Goal: Download file/media

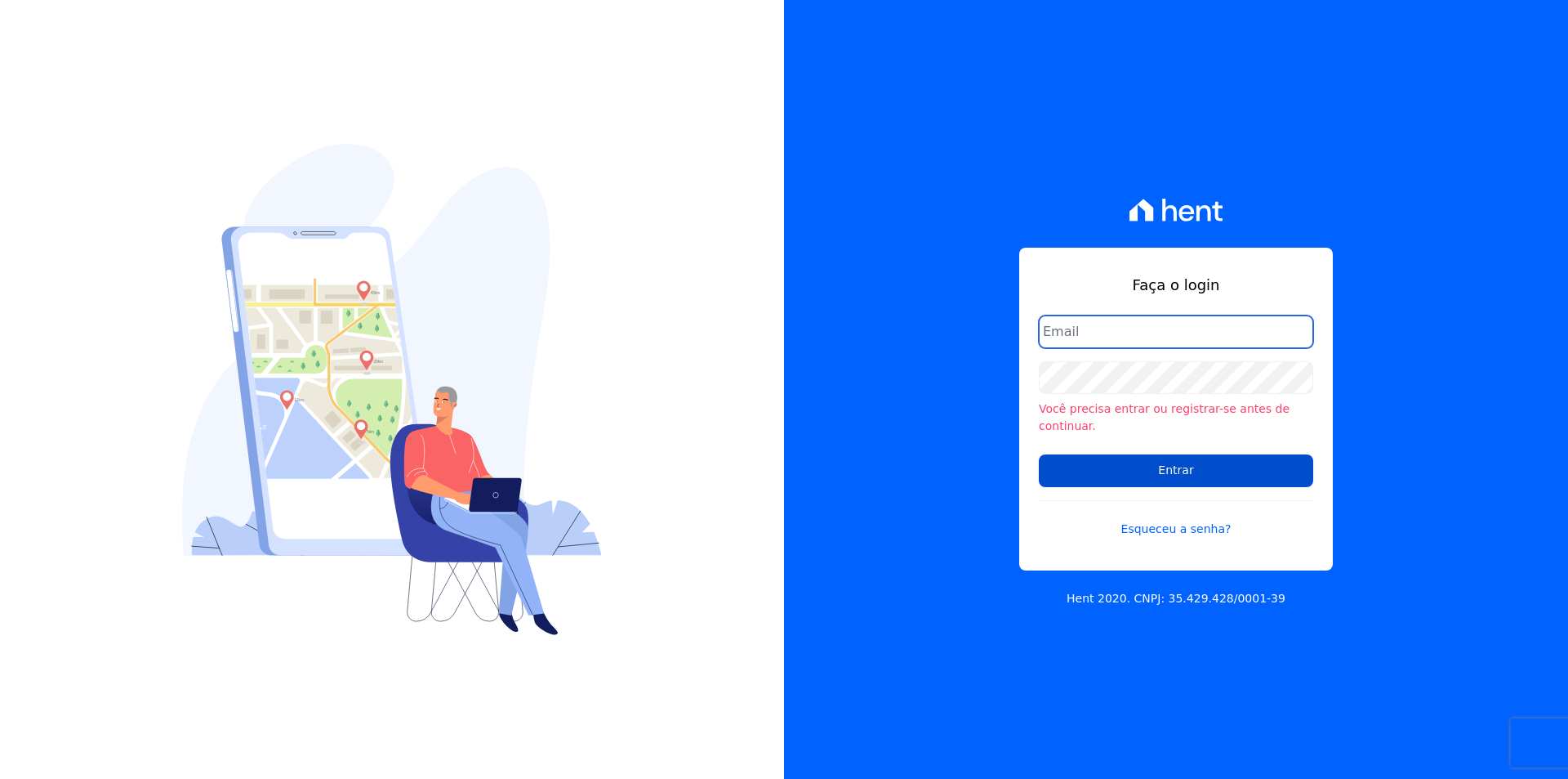
type input "michele.araujo@dc4.com.br"
click at [1167, 471] on input "Entrar" at bounding box center [1175, 471] width 274 height 33
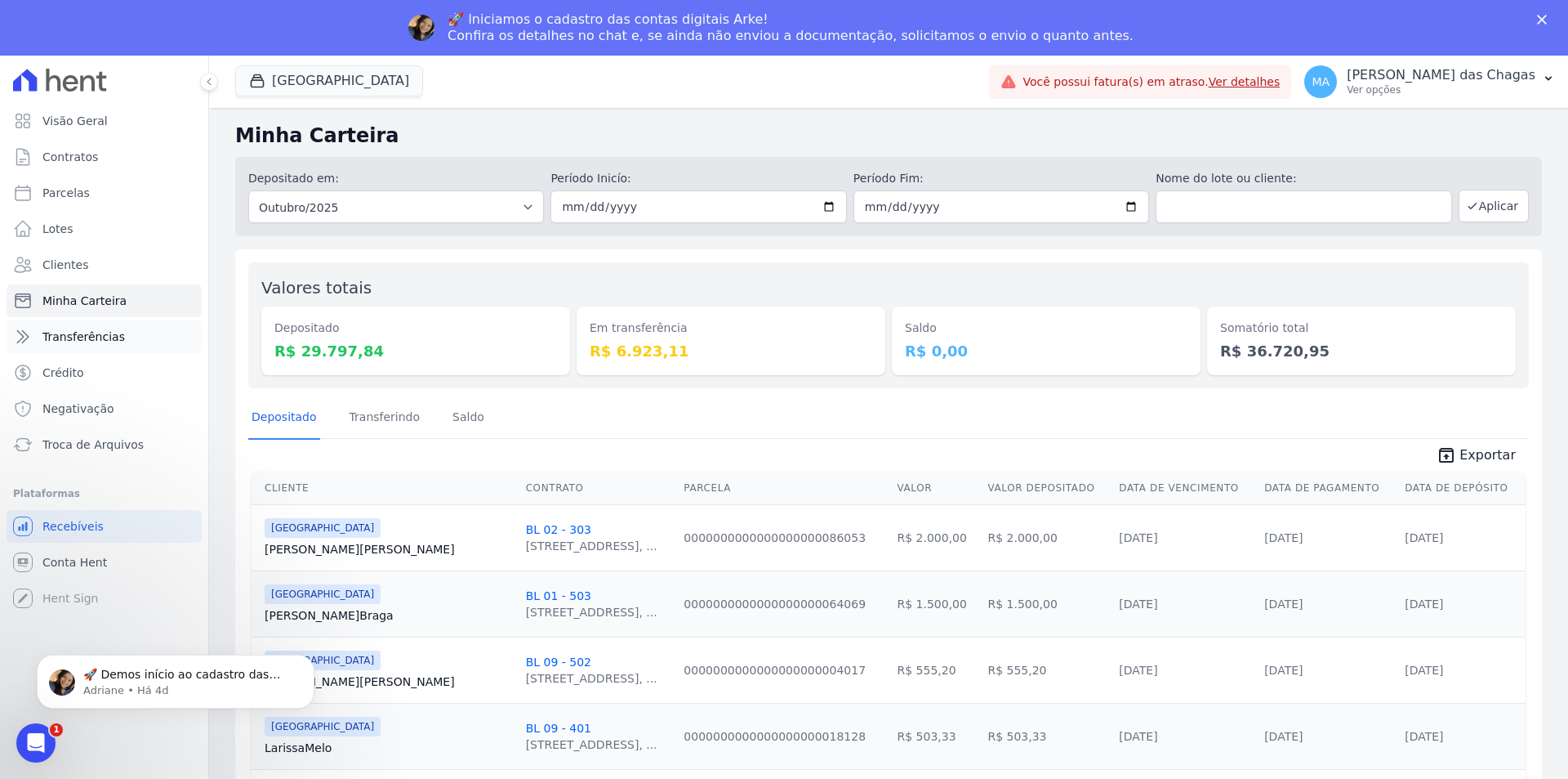
click at [127, 335] on link "Transferências" at bounding box center [104, 336] width 195 height 33
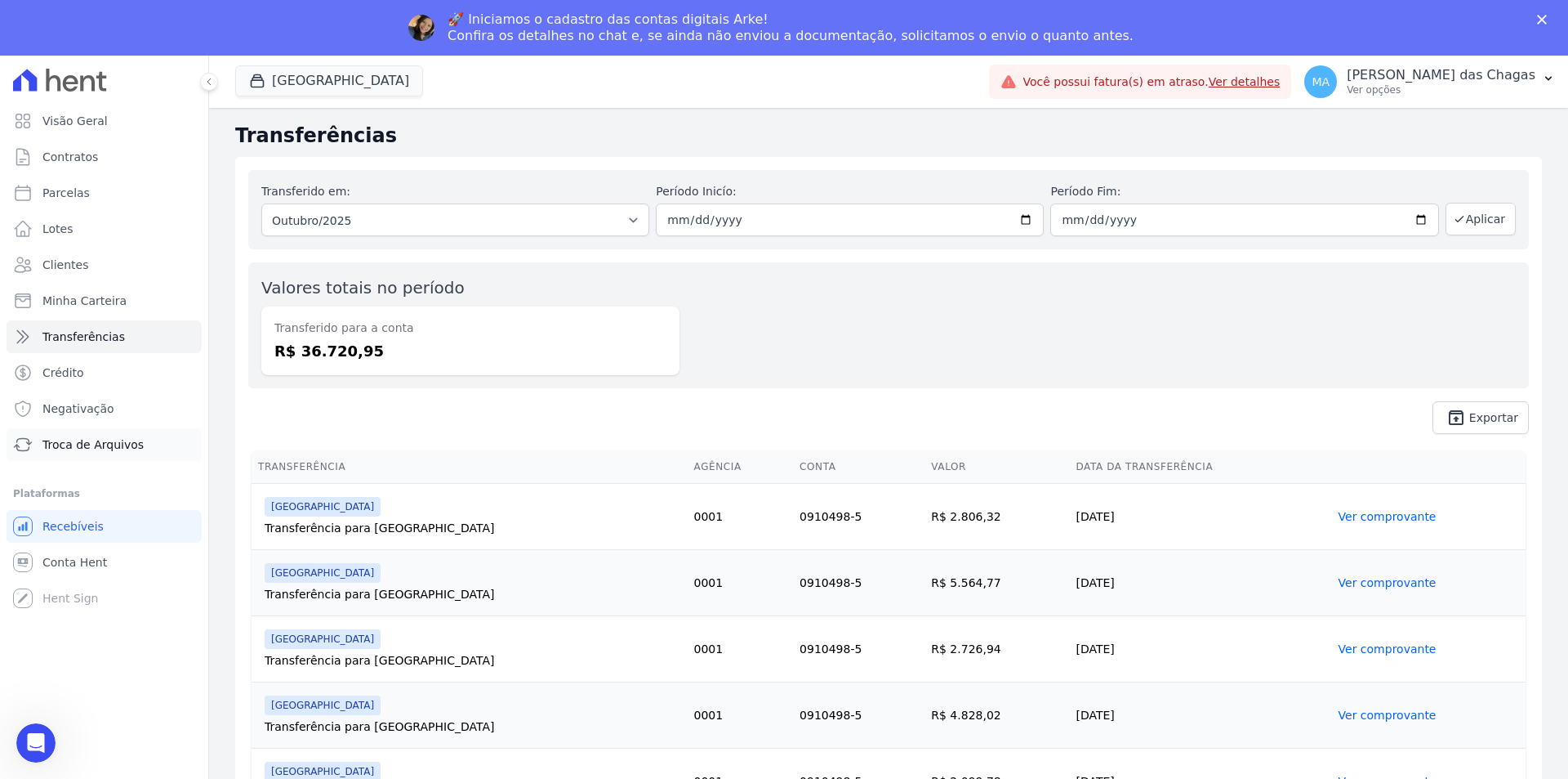
click at [114, 442] on span "Troca de Arquivos" at bounding box center [93, 445] width 101 height 17
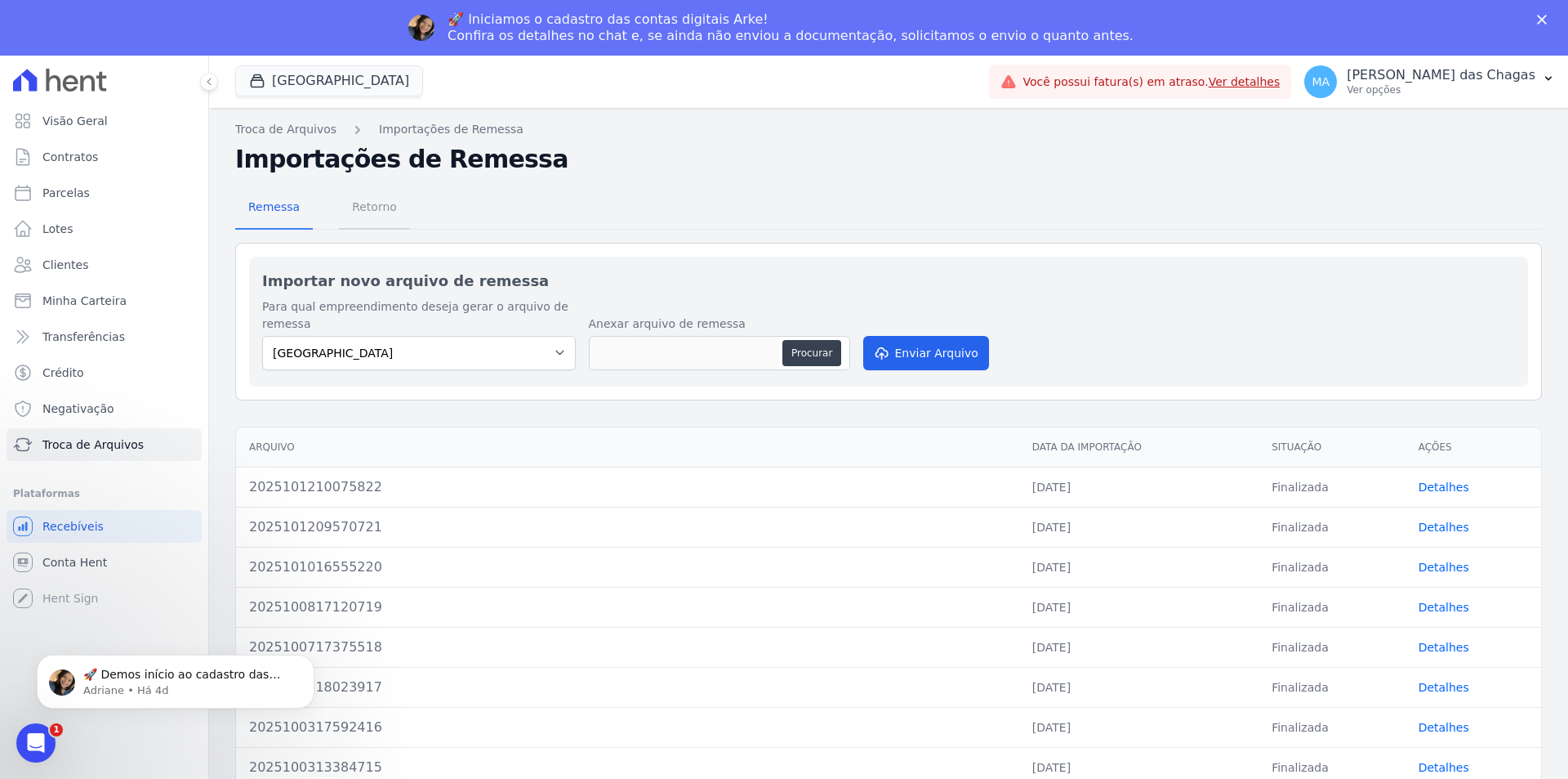
click at [369, 203] on span "Retorno" at bounding box center [374, 206] width 64 height 33
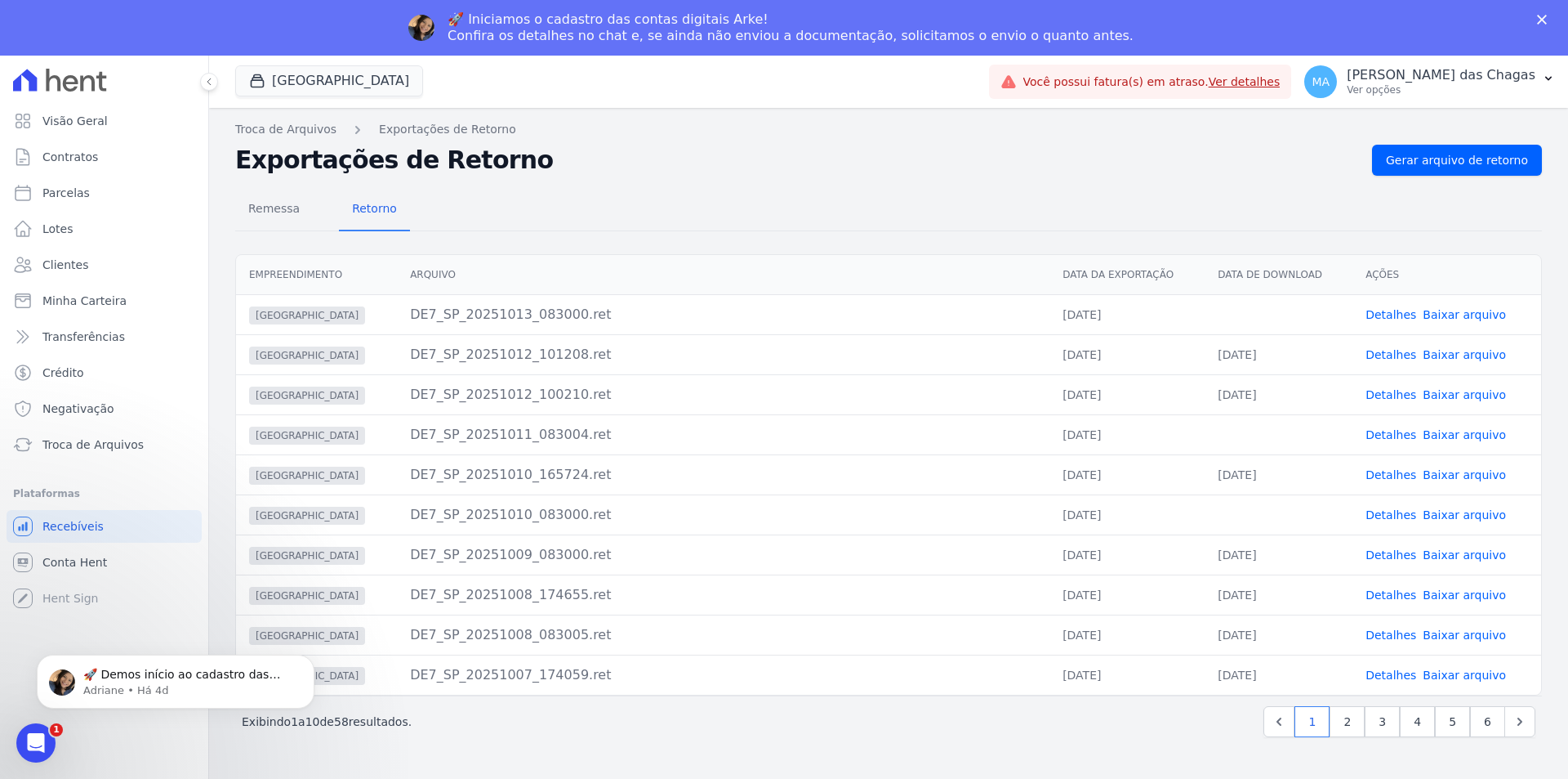
click at [1242, 476] on td "[DATE]" at bounding box center [1278, 475] width 148 height 40
click at [1455, 310] on link "Baixar arquivo" at bounding box center [1464, 315] width 84 height 13
click at [1452, 430] on link "Baixar arquivo" at bounding box center [1464, 435] width 84 height 13
click at [1439, 512] on link "Baixar arquivo" at bounding box center [1464, 515] width 84 height 13
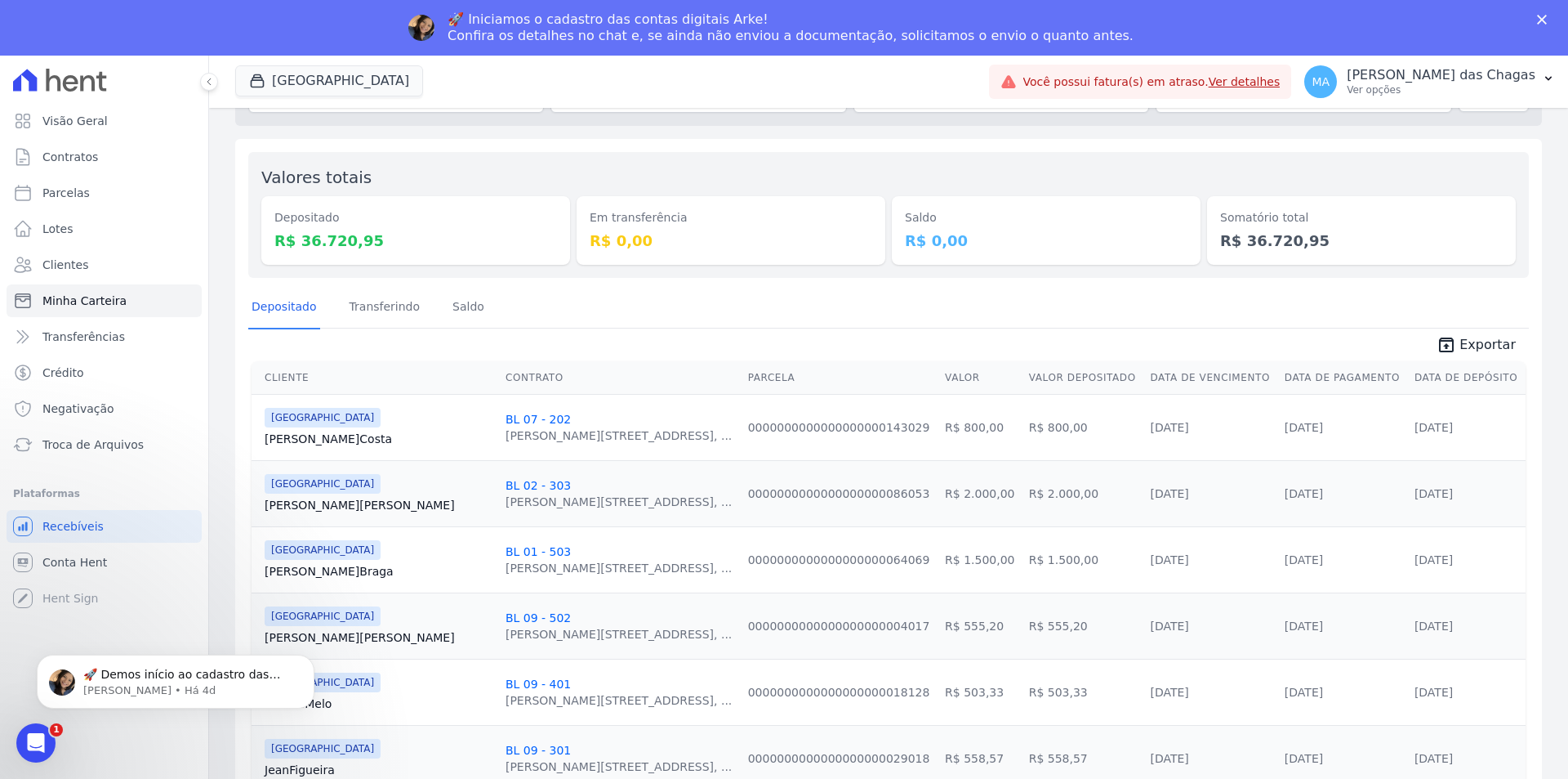
scroll to position [82, 0]
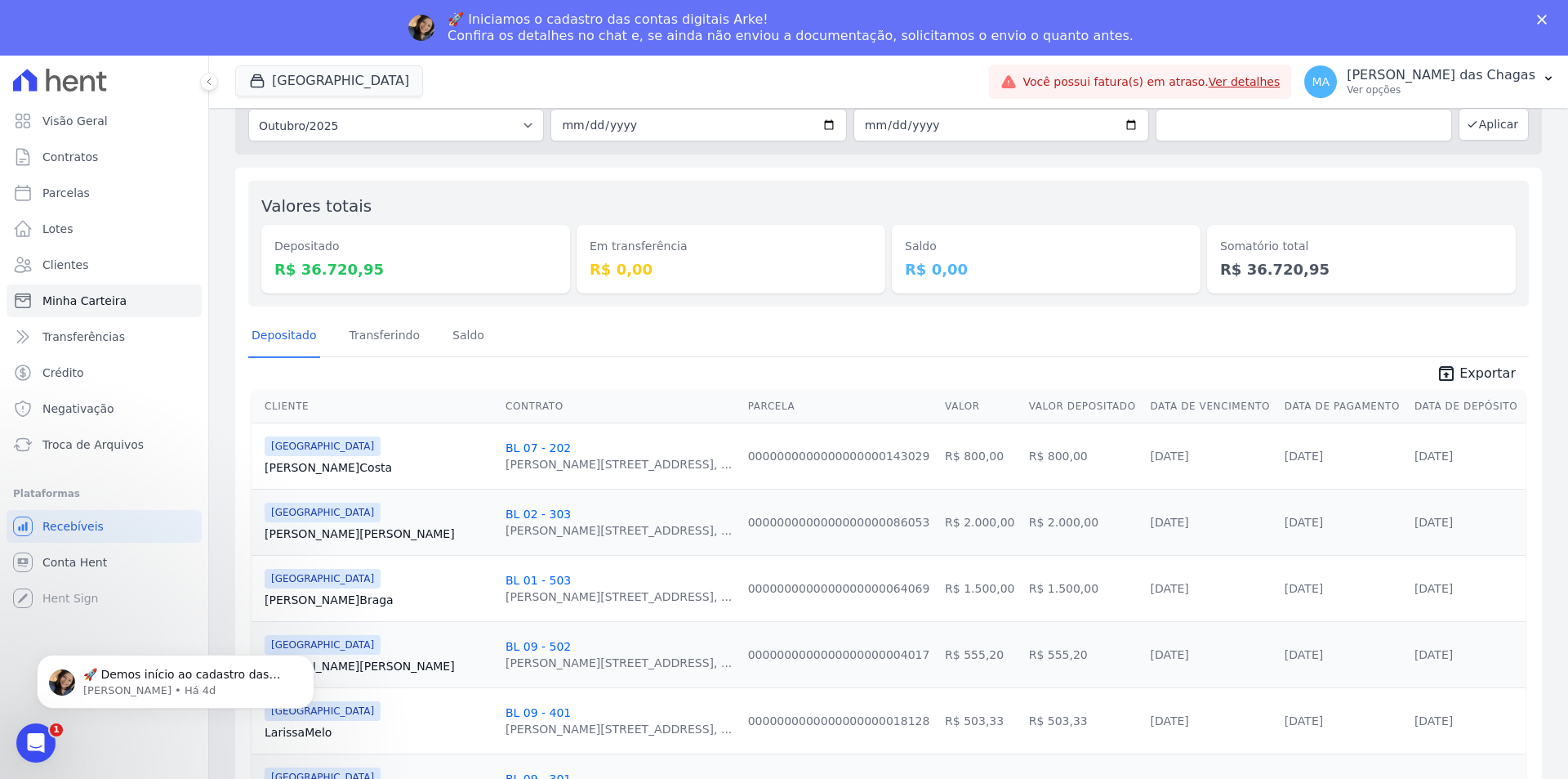
click at [1277, 81] on link "Ver detalhes" at bounding box center [1245, 82] width 72 height 13
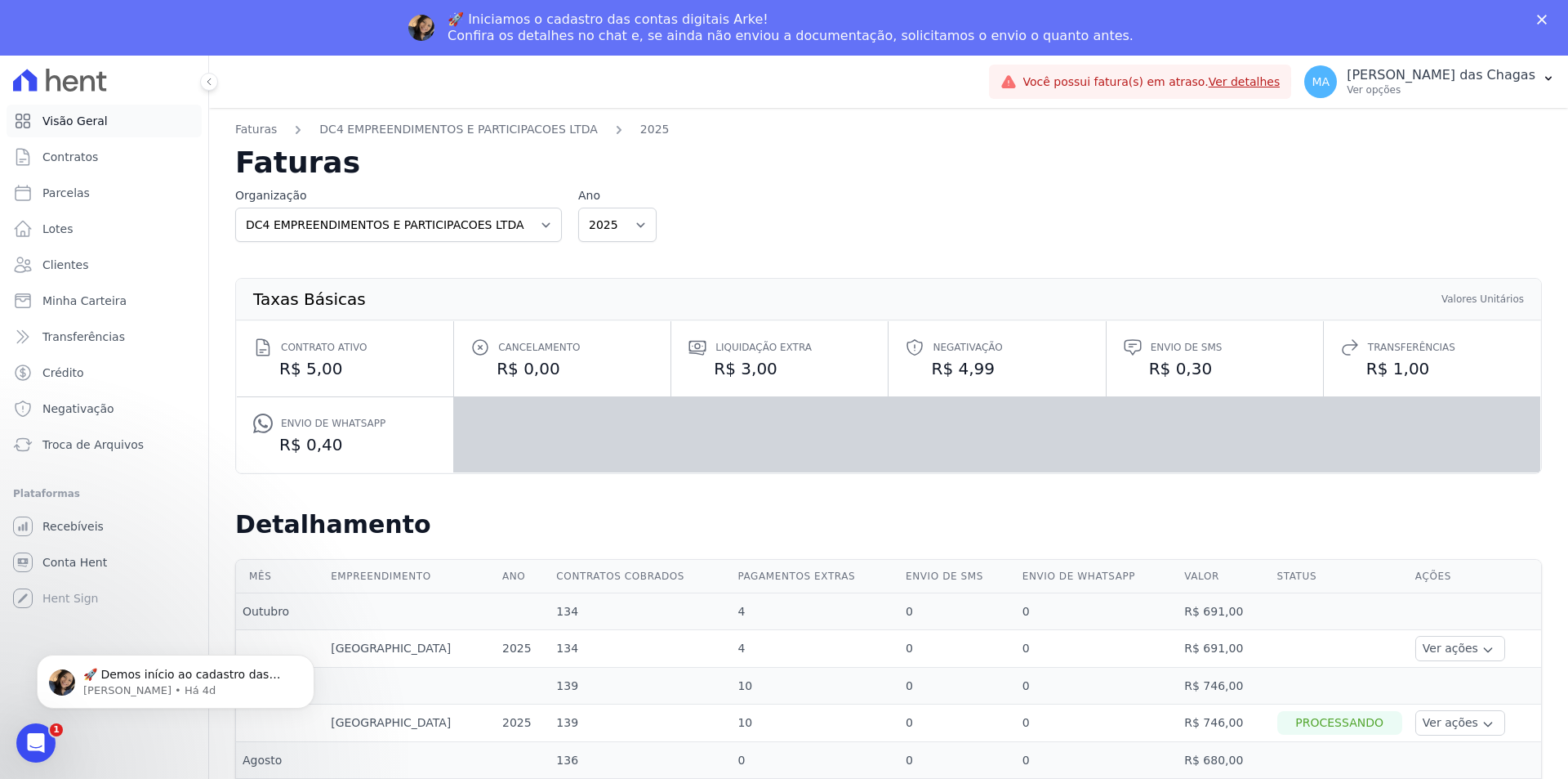
click at [82, 120] on span "Visão Geral" at bounding box center [75, 121] width 65 height 17
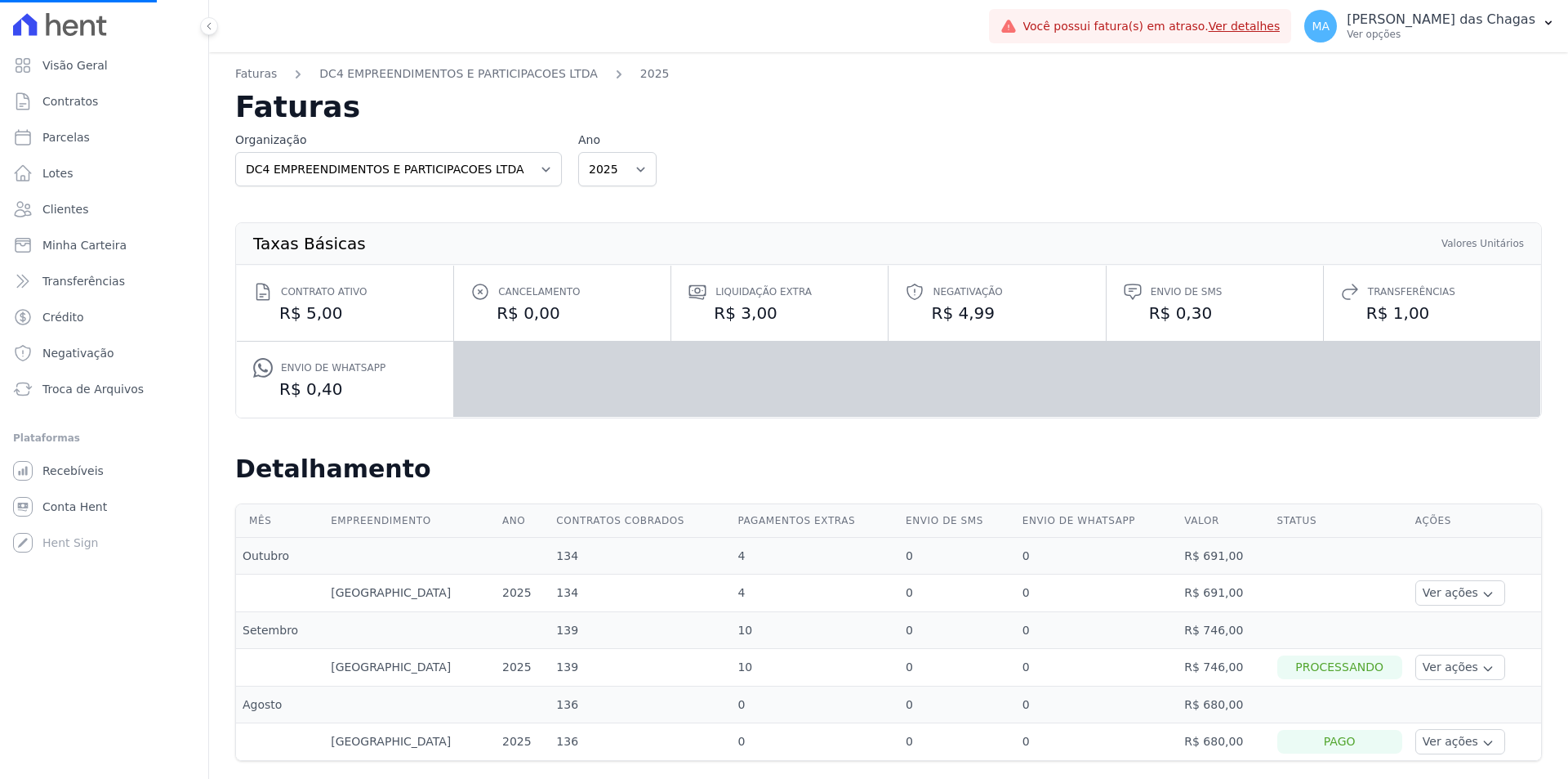
click at [73, 33] on icon at bounding box center [70, 28] width 16 height 17
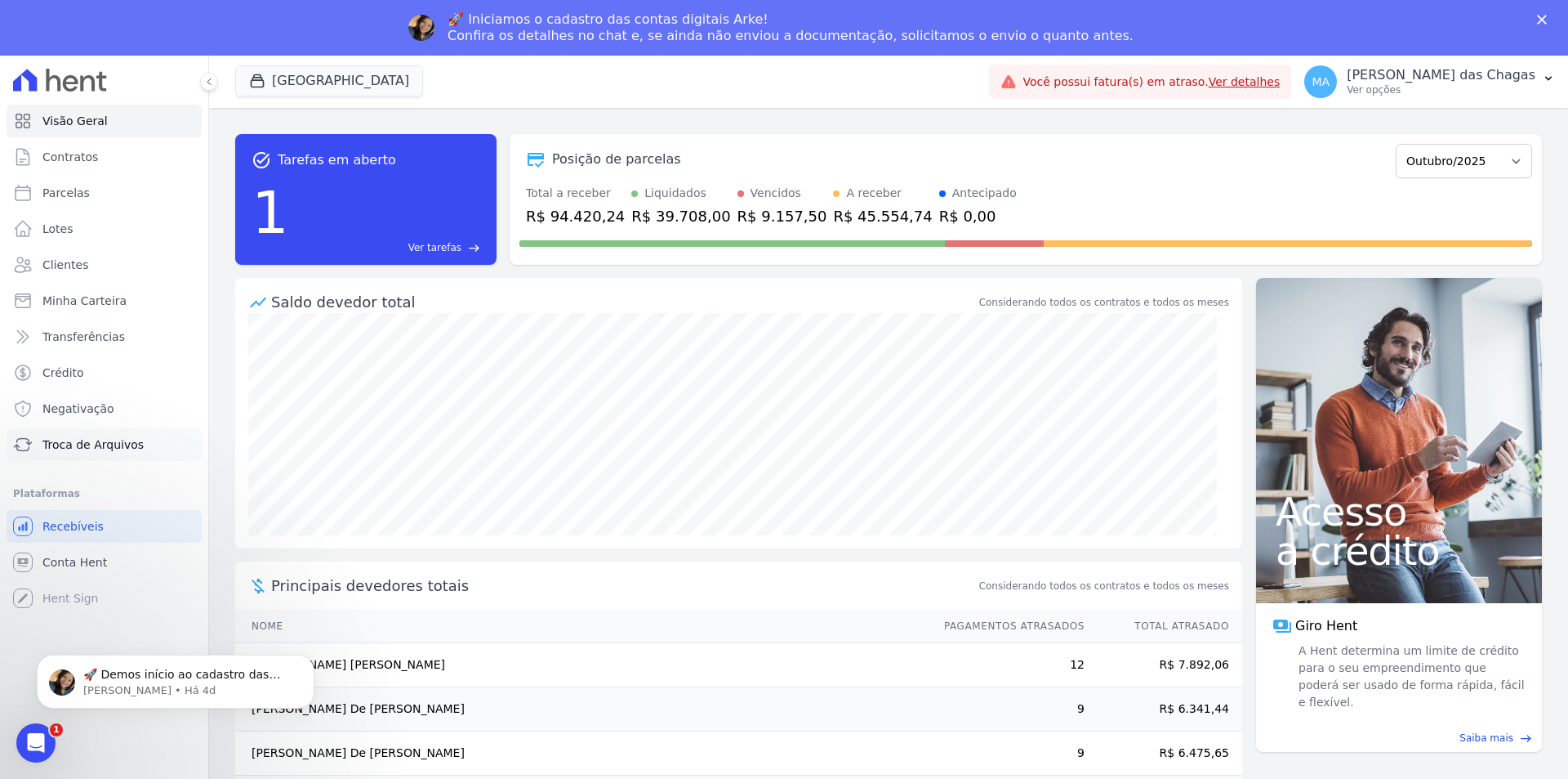
click at [104, 440] on span "Troca de Arquivos" at bounding box center [93, 445] width 101 height 17
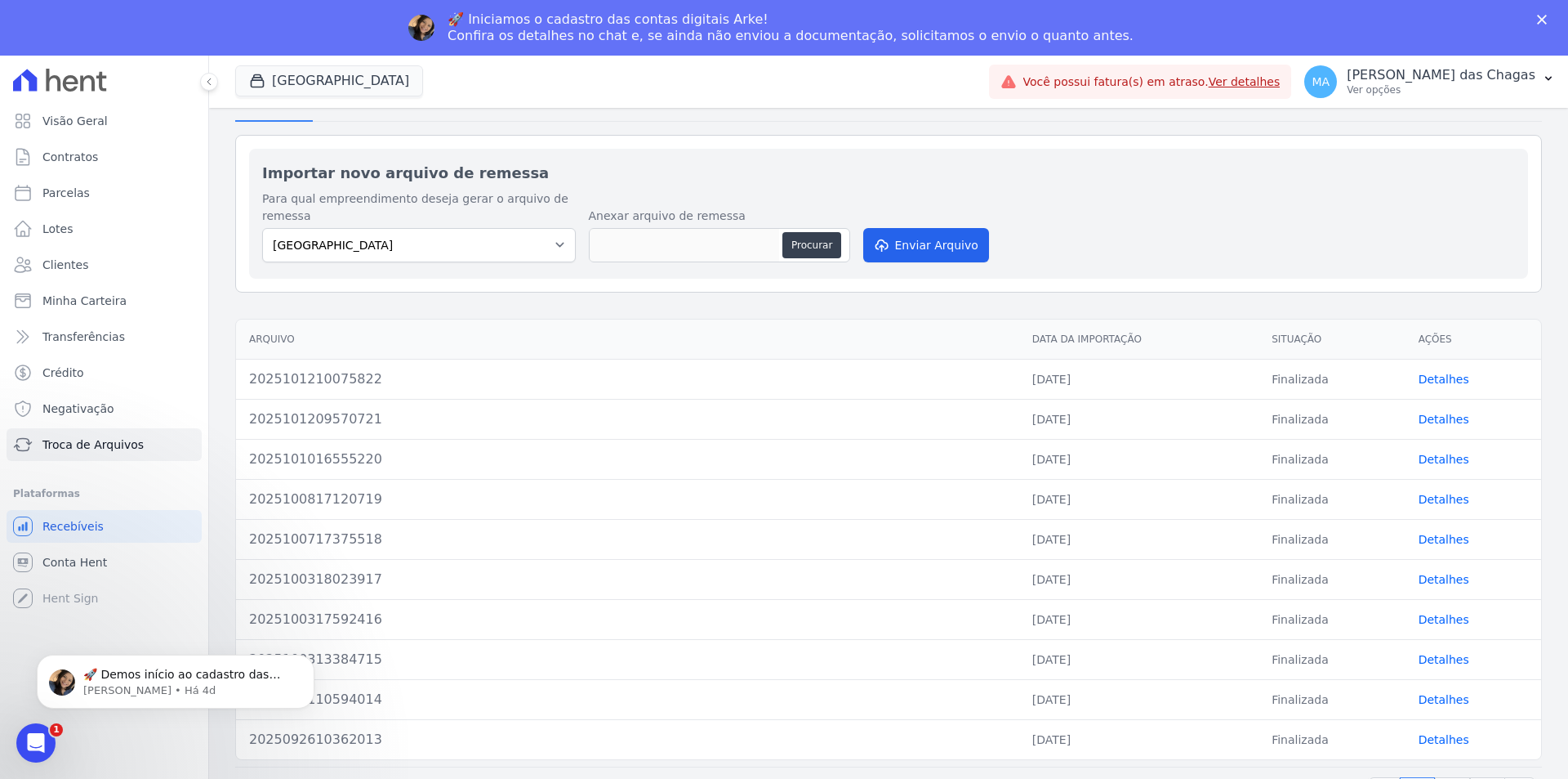
scroll to position [111, 0]
